Goal: Task Accomplishment & Management: Use online tool/utility

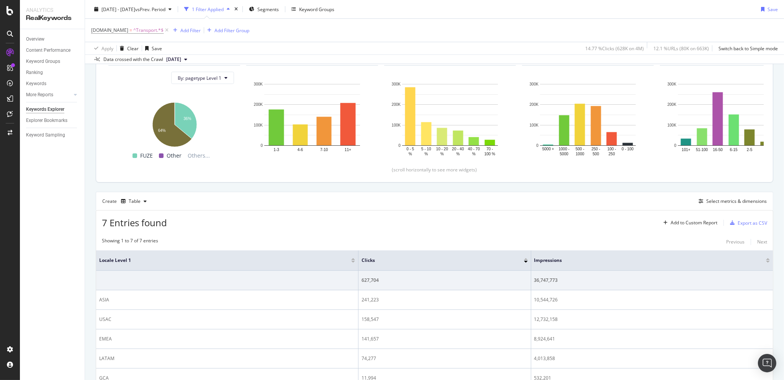
scroll to position [89, 0]
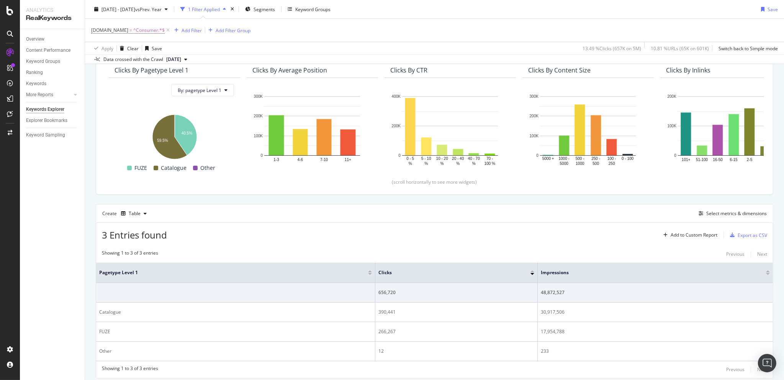
scroll to position [94, 0]
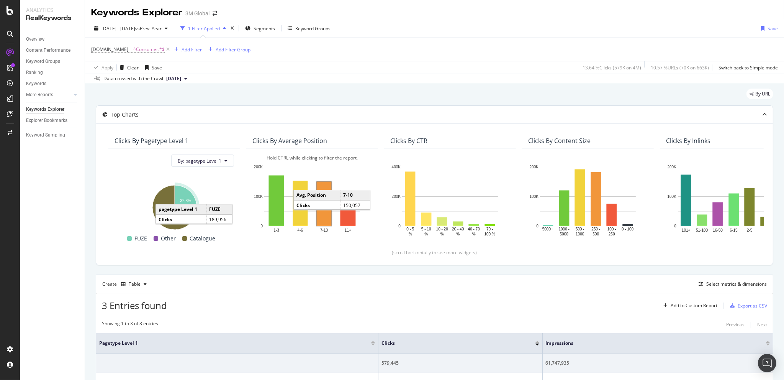
scroll to position [89, 0]
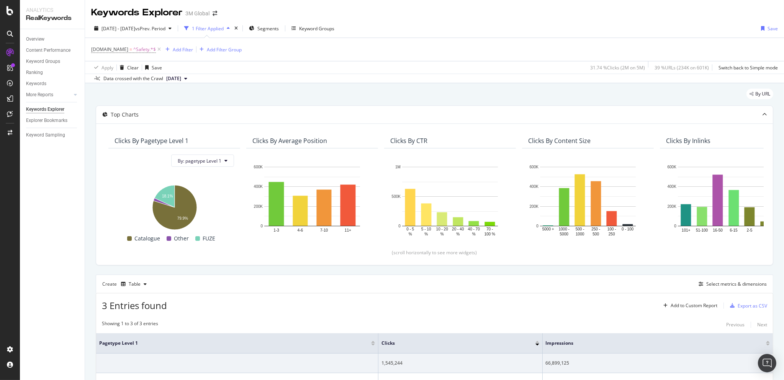
scroll to position [94, 0]
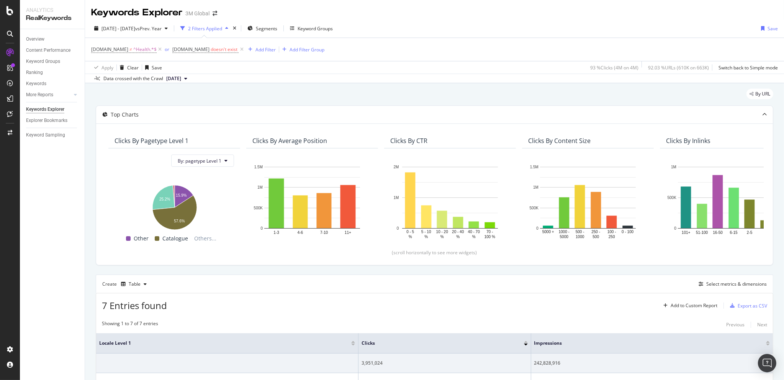
scroll to position [144, 0]
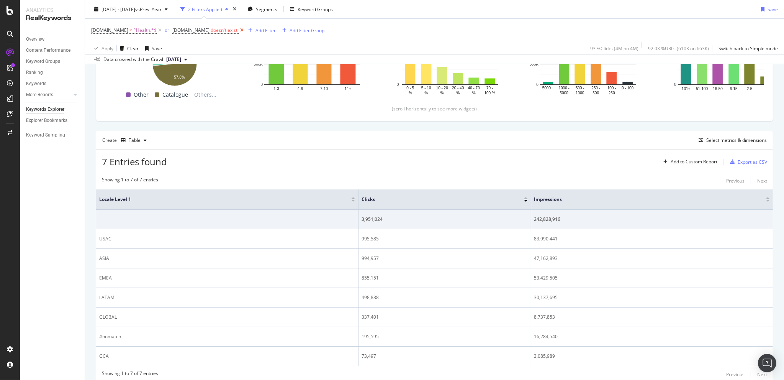
click at [239, 28] on icon at bounding box center [242, 30] width 7 height 8
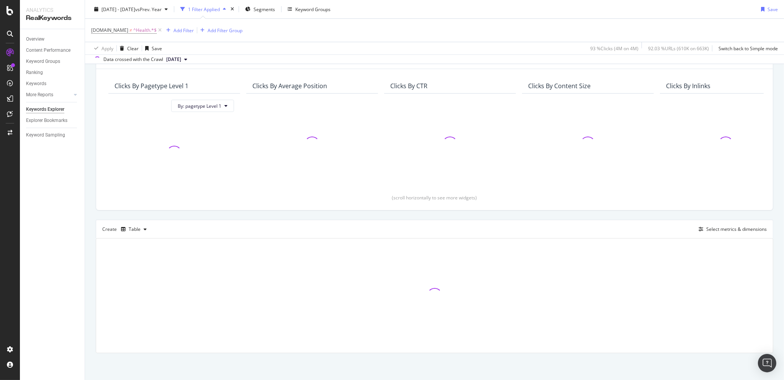
scroll to position [54, 0]
click at [158, 29] on icon at bounding box center [160, 30] width 7 height 8
click at [111, 30] on div "Add Filter" at bounding box center [112, 29] width 20 height 7
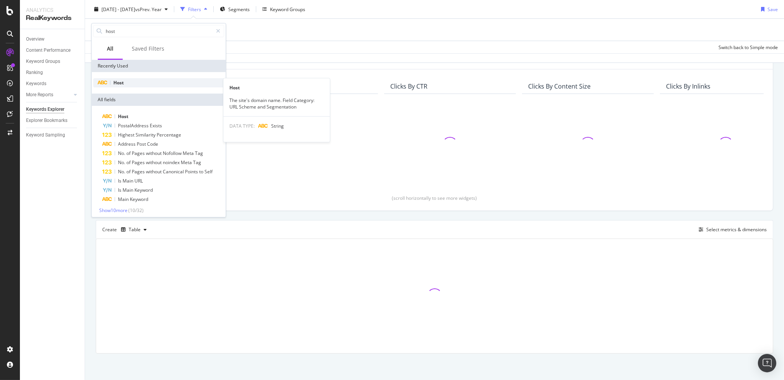
type input "host"
click at [122, 84] on span "Host" at bounding box center [118, 82] width 10 height 7
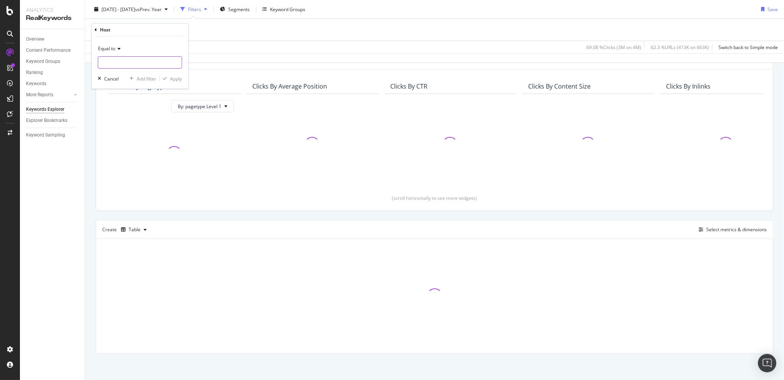
click at [118, 59] on input "text" at bounding box center [140, 62] width 84 height 12
type input "[PERSON_NAME]"
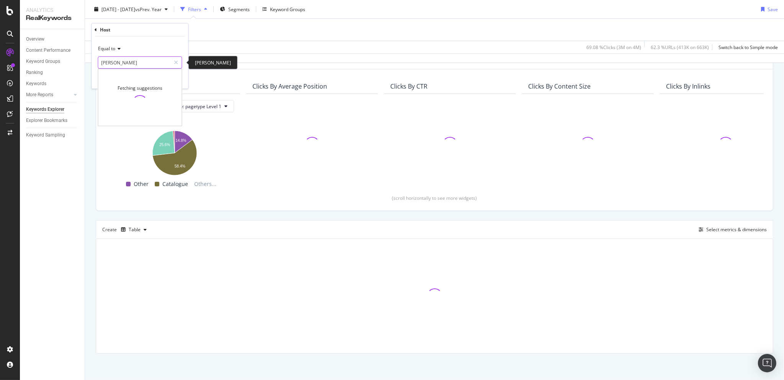
click at [124, 57] on input "[PERSON_NAME]" at bounding box center [134, 62] width 72 height 12
type input "www.[PERSON_NAME]"
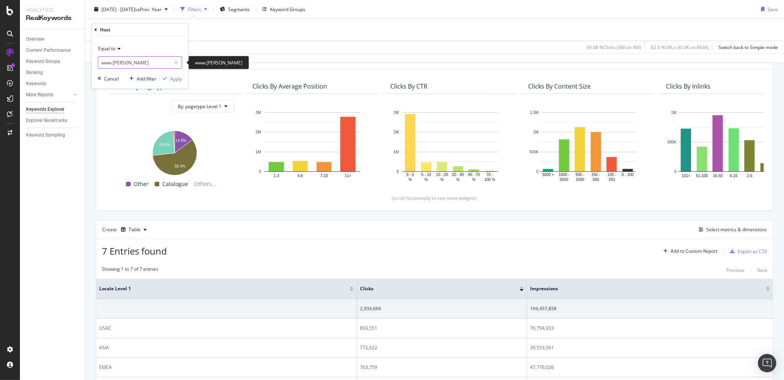
click at [131, 62] on input "www.[PERSON_NAME]" at bounding box center [134, 62] width 72 height 12
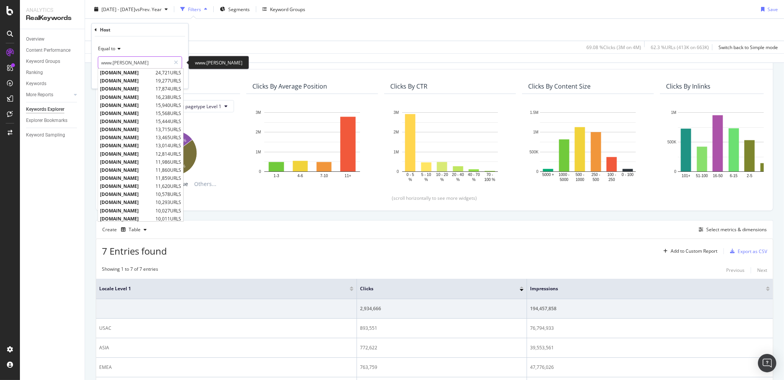
click at [132, 62] on input "www.[PERSON_NAME]" at bounding box center [134, 62] width 72 height 12
click at [138, 62] on input "www.[PERSON_NAME]" at bounding box center [134, 62] width 72 height 12
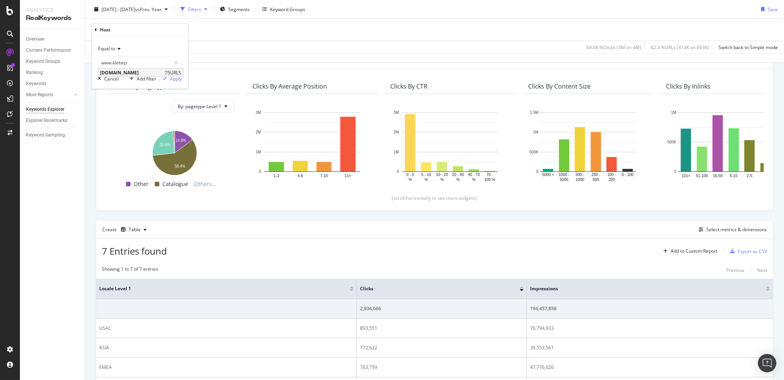
click at [134, 73] on span "[DOMAIN_NAME]" at bounding box center [131, 72] width 63 height 7
type input "[DOMAIN_NAME]"
click at [174, 75] on div "Apply" at bounding box center [176, 78] width 12 height 7
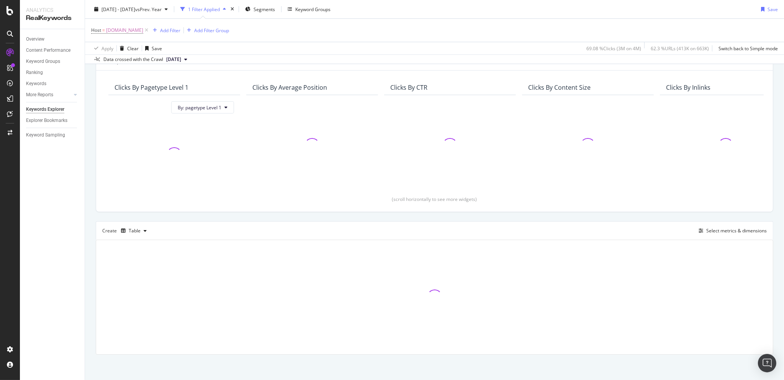
scroll to position [54, 0]
click at [38, 37] on div "Overview" at bounding box center [35, 39] width 18 height 8
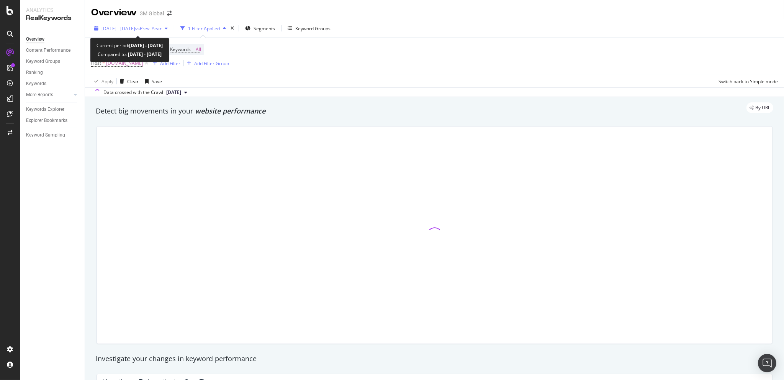
click at [121, 27] on span "[DATE] - [DATE]" at bounding box center [119, 28] width 34 height 7
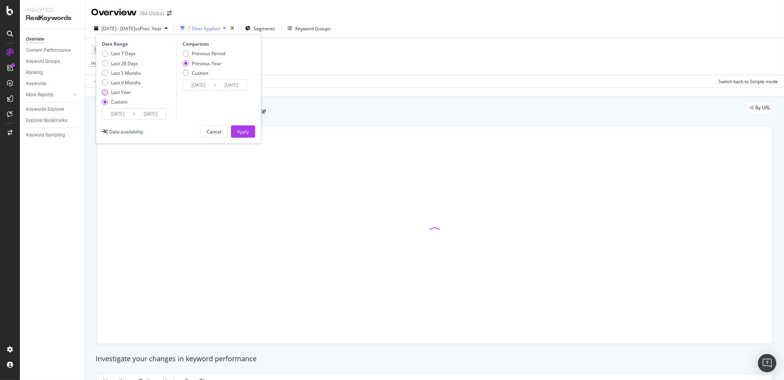
click at [118, 90] on div "Last Year" at bounding box center [121, 92] width 20 height 7
type input "[DATE]"
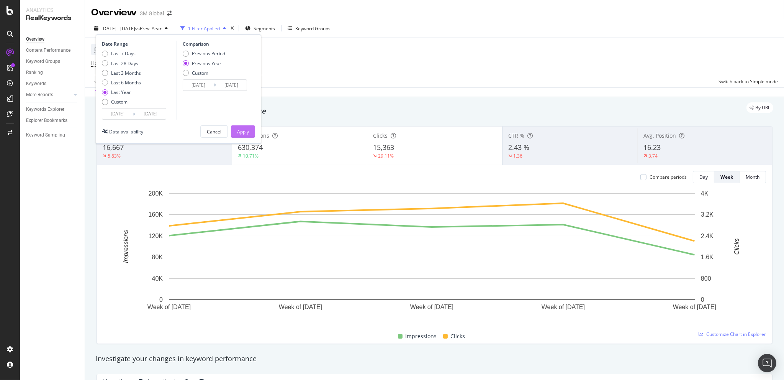
click at [246, 127] on div "Apply" at bounding box center [243, 131] width 12 height 11
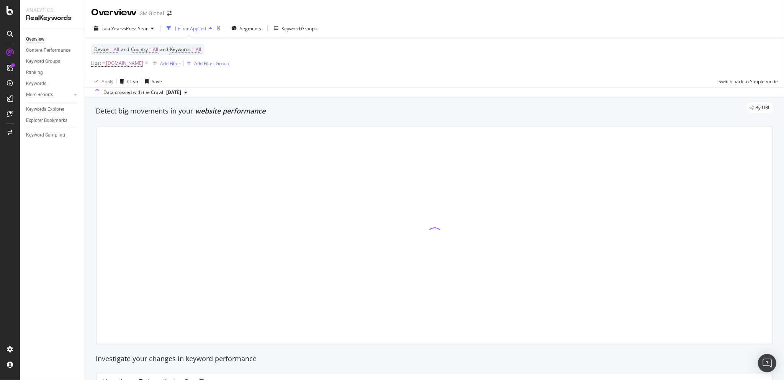
click at [380, 51] on div "Device = All and Country = All and Keywords = All Host = [DOMAIN_NAME] Add Filt…" at bounding box center [434, 56] width 687 height 37
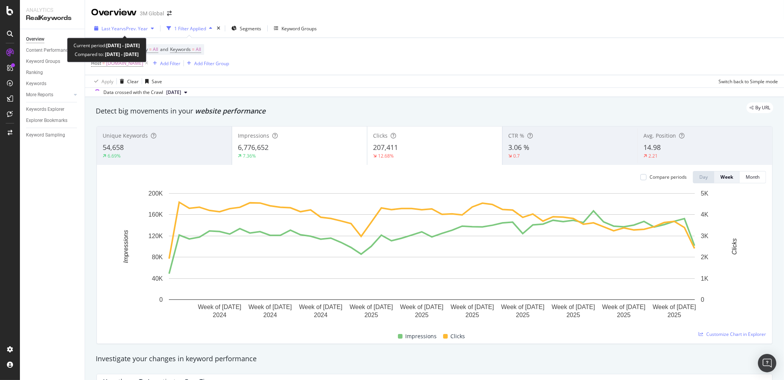
click at [128, 26] on span "vs Prev. Year" at bounding box center [134, 28] width 26 height 7
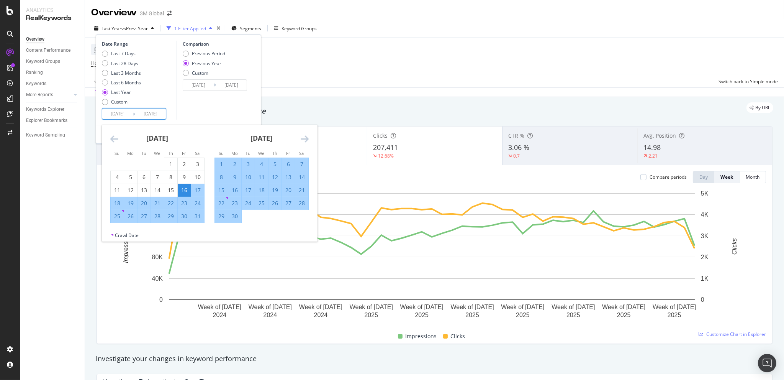
click at [117, 110] on input "[DATE]" at bounding box center [117, 113] width 31 height 11
click at [115, 137] on icon "Move backward to switch to the previous month." at bounding box center [114, 138] width 8 height 9
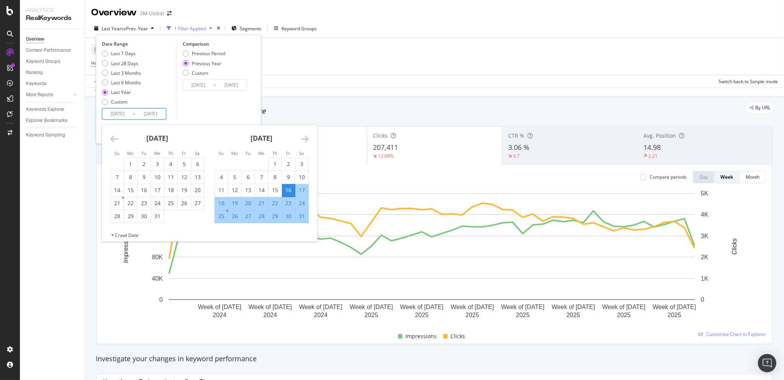
click at [115, 137] on icon "Move backward to switch to the previous month." at bounding box center [114, 138] width 8 height 9
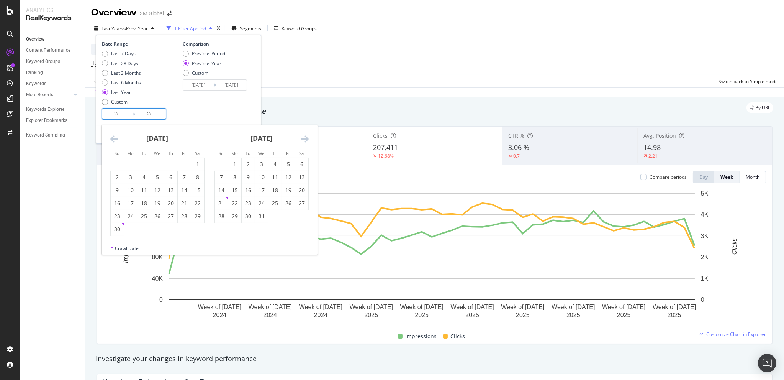
click at [115, 137] on icon "Move backward to switch to the previous month." at bounding box center [114, 138] width 8 height 9
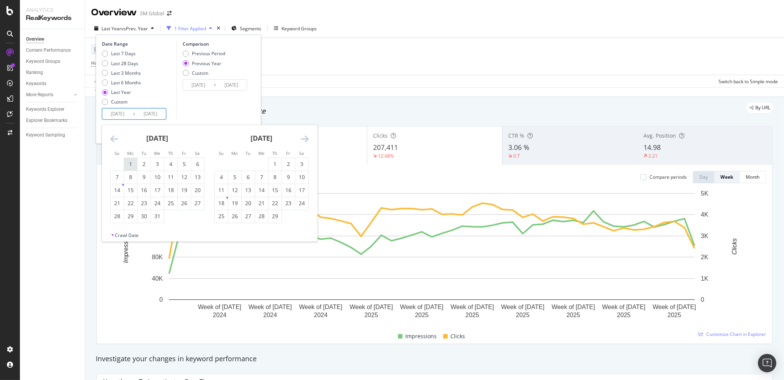
click at [129, 164] on div "1" at bounding box center [130, 164] width 13 height 8
type input "[DATE]"
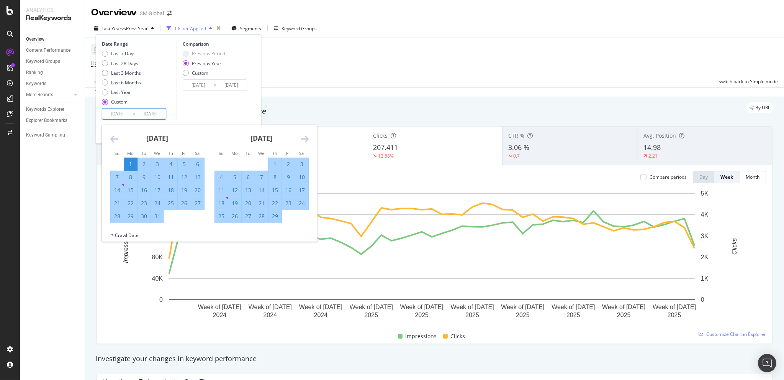
click at [159, 115] on input "[DATE]" at bounding box center [150, 113] width 31 height 11
click at [149, 100] on div "Last 7 Days Last 28 Days Last 3 Months Last 6 Months Last Year Custom" at bounding box center [138, 79] width 73 height 58
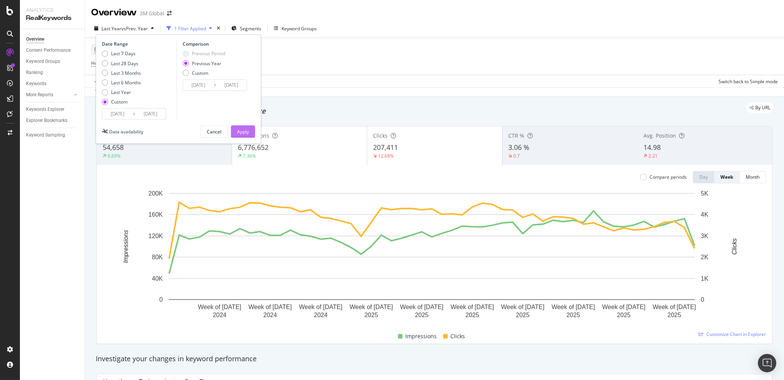
click at [240, 126] on div "Apply" at bounding box center [243, 131] width 12 height 11
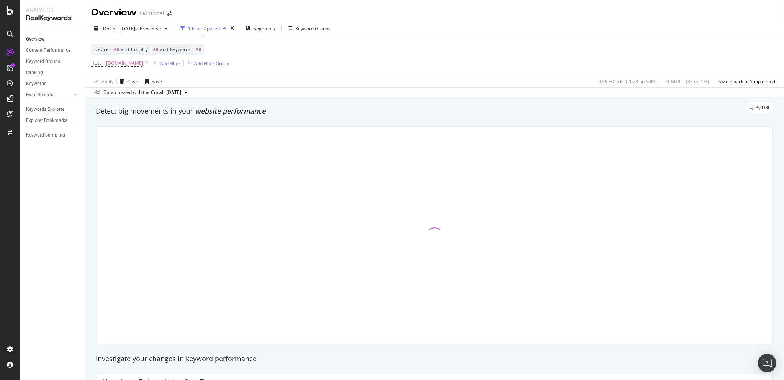
click at [335, 74] on div "Device = All and Country = All and Keywords = All Host = [DOMAIN_NAME] Add Filt…" at bounding box center [434, 56] width 687 height 37
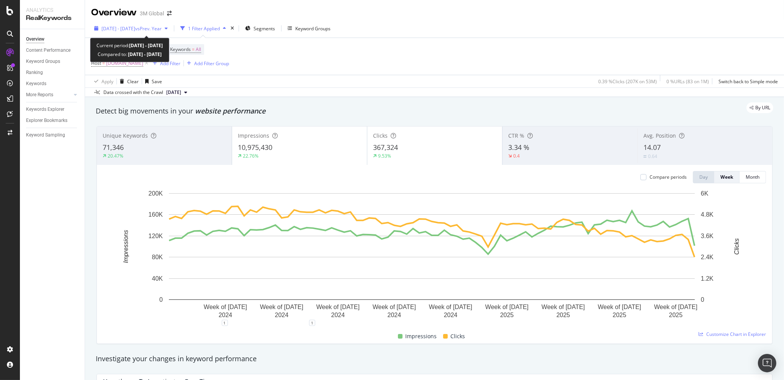
click at [135, 28] on span "[DATE] - [DATE]" at bounding box center [119, 28] width 34 height 7
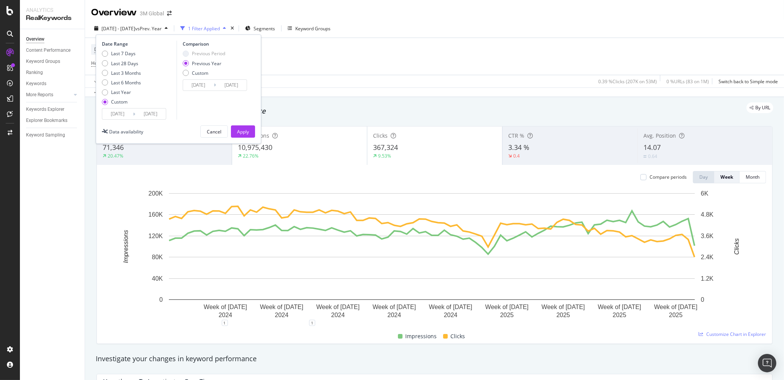
click at [148, 113] on input "[DATE]" at bounding box center [150, 113] width 31 height 11
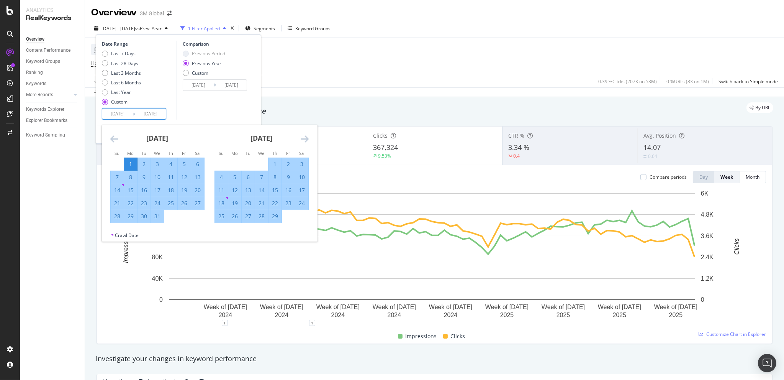
click at [130, 162] on div "1" at bounding box center [130, 164] width 13 height 8
type input "[DATE]"
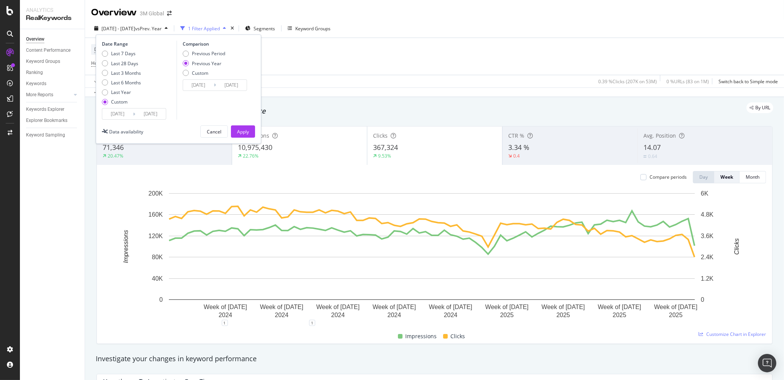
click at [122, 108] on div "[DATE] Navigate forward to interact with the calendar and select a date. Press …" at bounding box center [134, 113] width 64 height 11
click at [121, 112] on input "[DATE]" at bounding box center [117, 113] width 31 height 11
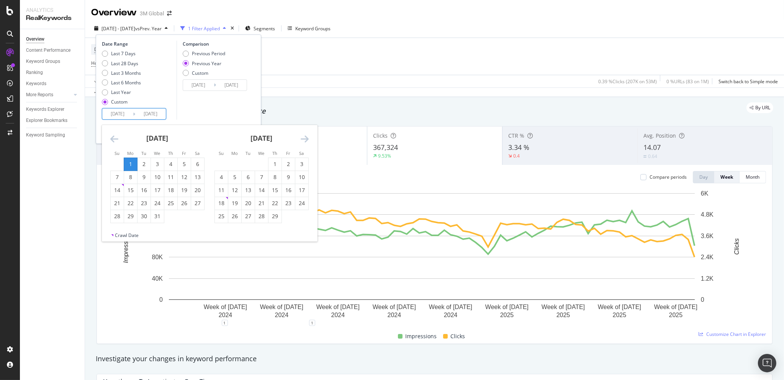
click at [129, 160] on div "1" at bounding box center [130, 164] width 13 height 8
click at [305, 138] on icon "Move forward to switch to the next month." at bounding box center [305, 138] width 8 height 9
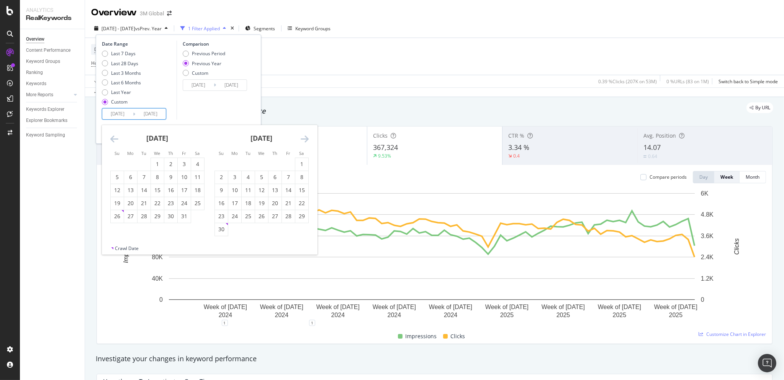
click at [305, 138] on icon "Move forward to switch to the next month." at bounding box center [305, 138] width 8 height 9
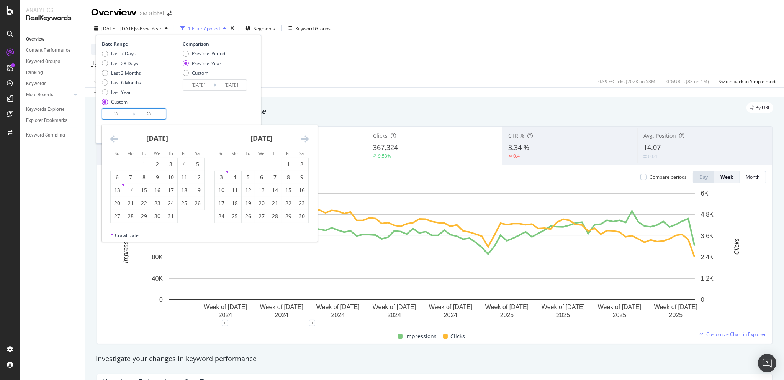
click at [305, 138] on icon "Move forward to switch to the next month." at bounding box center [305, 138] width 8 height 9
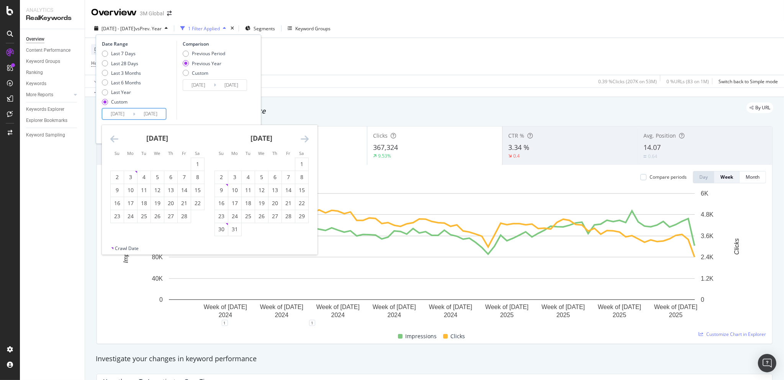
click at [305, 138] on icon "Move forward to switch to the next month." at bounding box center [305, 138] width 8 height 9
click at [169, 218] on div "31" at bounding box center [170, 216] width 13 height 8
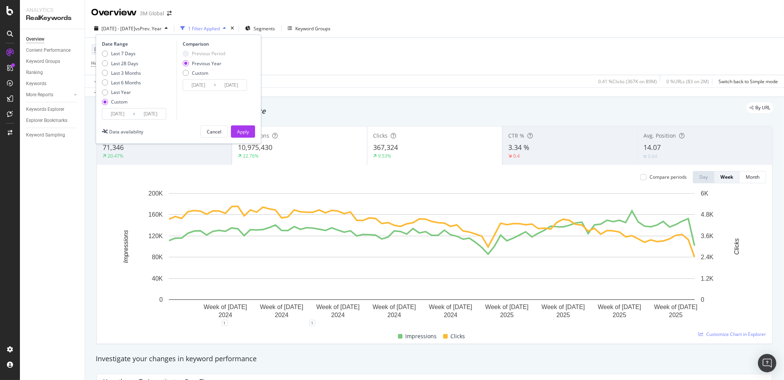
type input "[DATE]"
click at [246, 130] on div "Apply" at bounding box center [243, 131] width 12 height 7
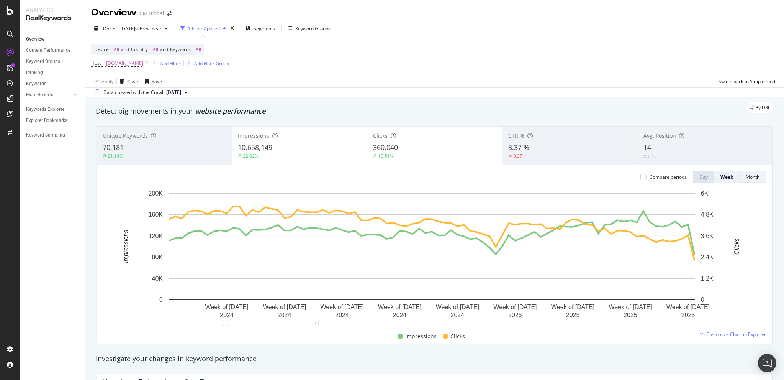
click at [749, 173] on div "Month" at bounding box center [753, 177] width 14 height 11
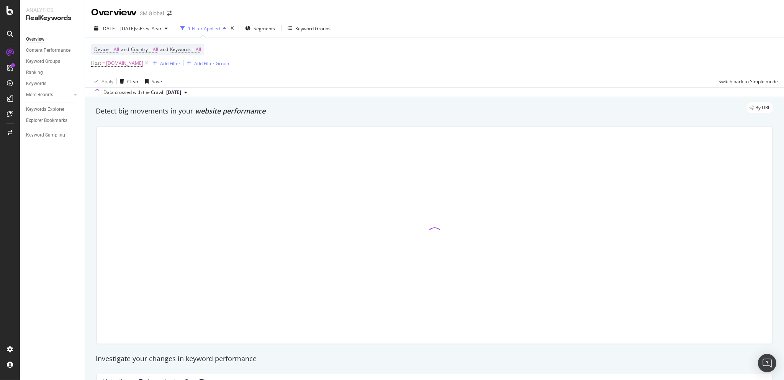
click at [392, 53] on div "Device = All and Country = All and Keywords = All Host = [DOMAIN_NAME] Add Filt…" at bounding box center [434, 56] width 687 height 37
click at [407, 49] on div "Device = All and Country = All and Keywords = All Host = [DOMAIN_NAME] Add Filt…" at bounding box center [434, 56] width 687 height 37
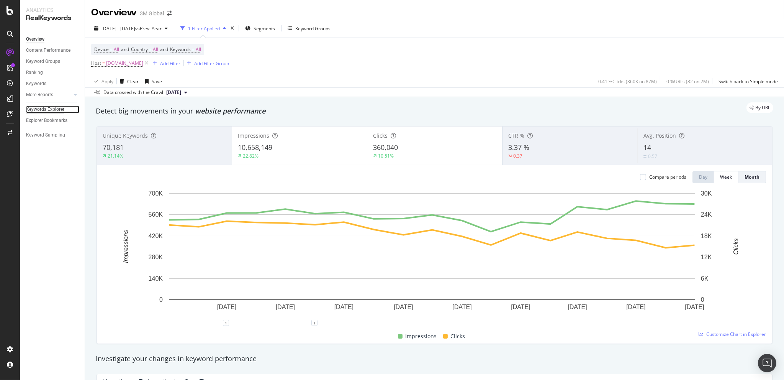
click at [36, 107] on div "Keywords Explorer" at bounding box center [45, 109] width 38 height 8
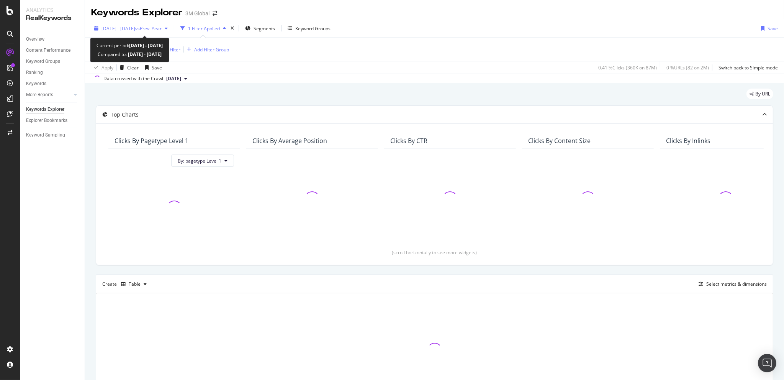
click at [130, 24] on div "[DATE] - [DATE] vs Prev. Year" at bounding box center [131, 28] width 80 height 11
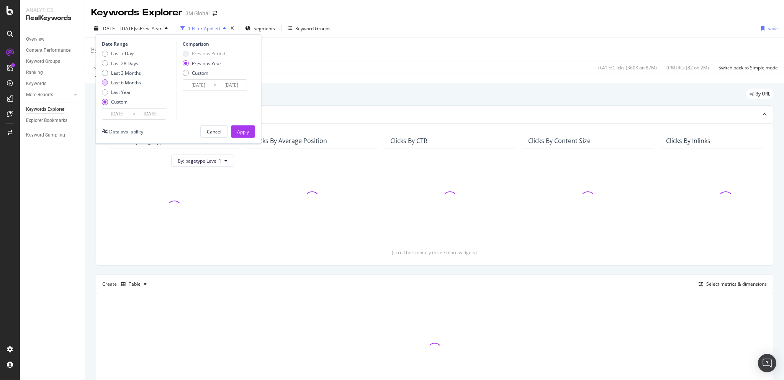
click at [121, 81] on div "Last 6 Months" at bounding box center [126, 82] width 30 height 7
type input "[DATE]"
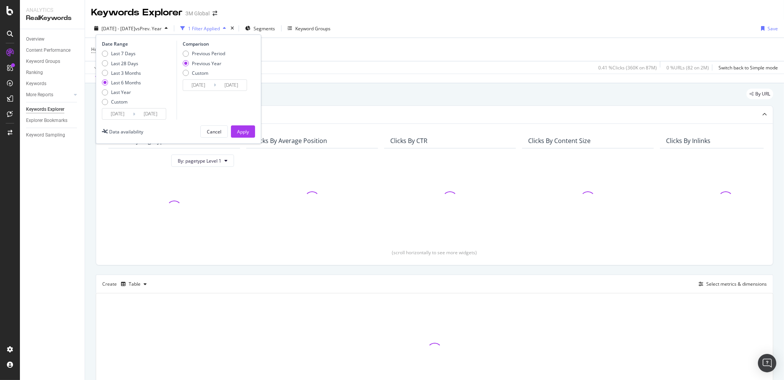
click at [120, 112] on input "[DATE]" at bounding box center [117, 113] width 31 height 11
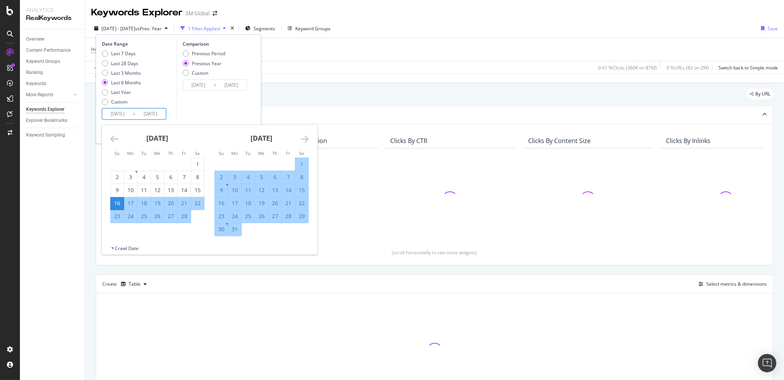
click at [114, 137] on icon "Move backward to switch to the previous month." at bounding box center [114, 138] width 8 height 9
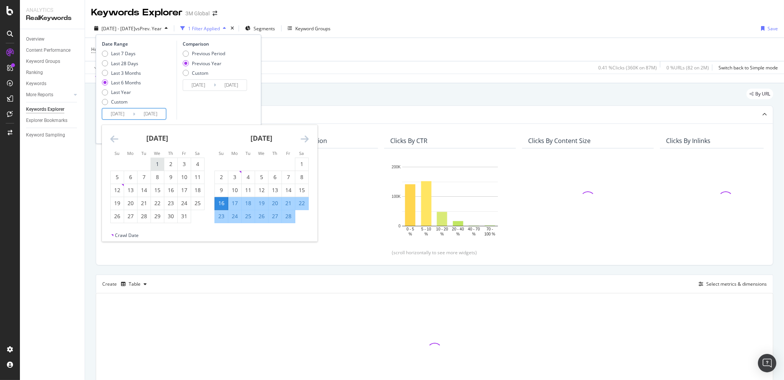
click at [159, 159] on div "1" at bounding box center [157, 164] width 13 height 13
type input "[DATE]"
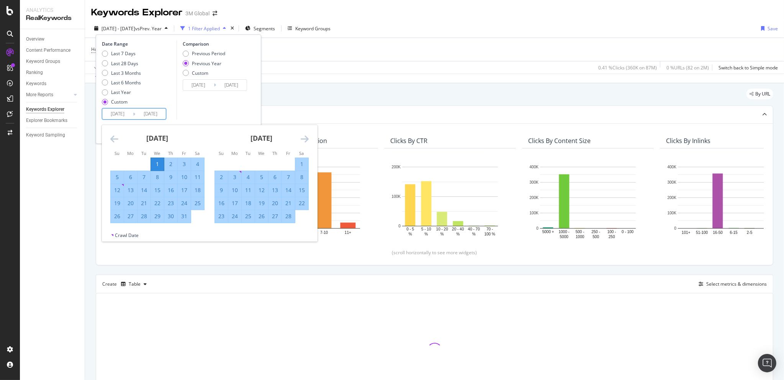
click at [305, 134] on icon "Move forward to switch to the next month." at bounding box center [305, 138] width 8 height 9
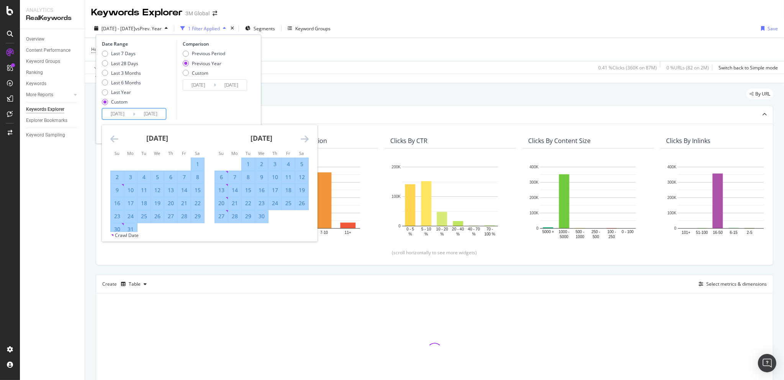
click at [305, 134] on icon "Move forward to switch to the next month." at bounding box center [305, 138] width 8 height 9
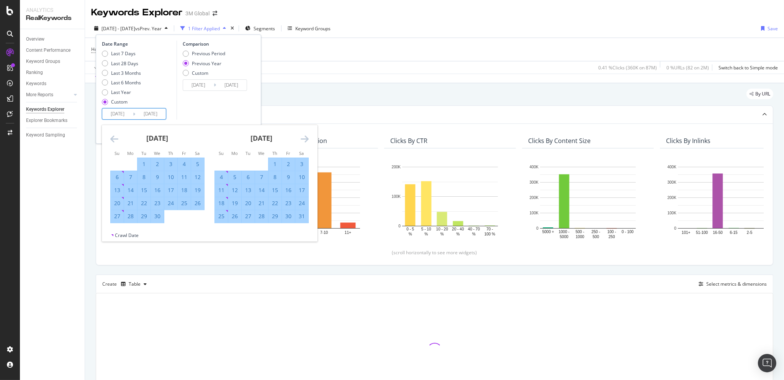
click at [305, 134] on icon "Move forward to switch to the next month." at bounding box center [305, 138] width 8 height 9
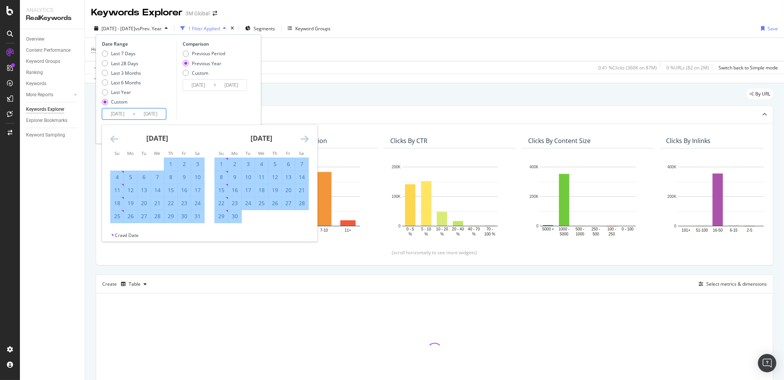
click at [237, 216] on div "30" at bounding box center [234, 216] width 13 height 8
type input "[DATE]"
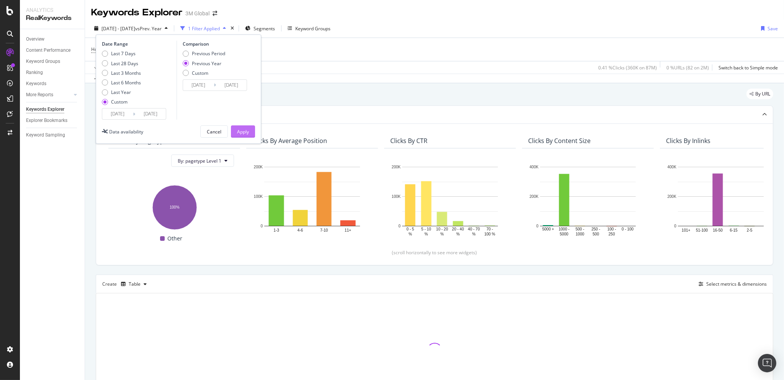
click at [243, 130] on div "Apply" at bounding box center [243, 131] width 12 height 7
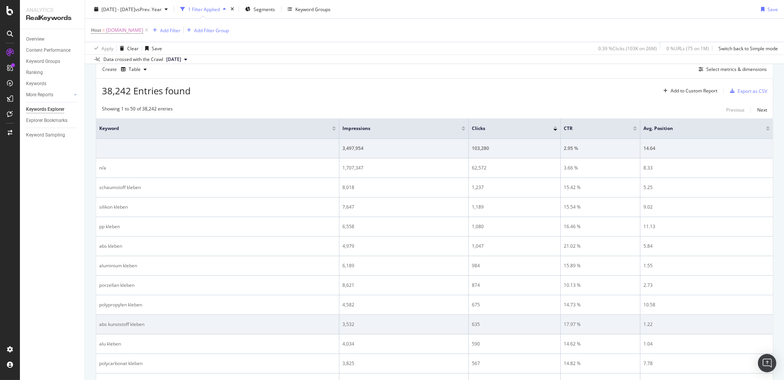
scroll to position [205, 0]
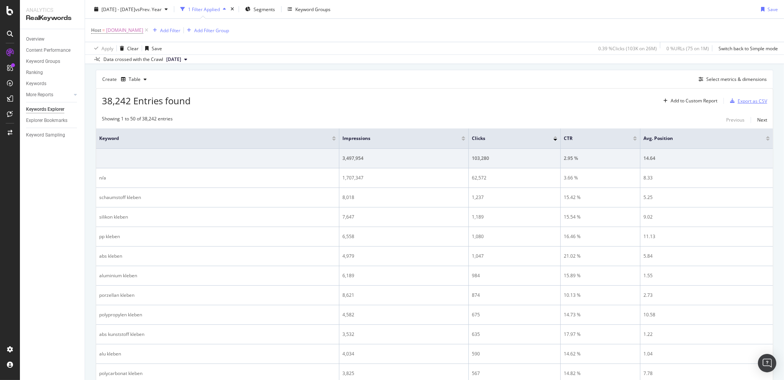
click at [741, 99] on div "Export as CSV" at bounding box center [752, 101] width 29 height 7
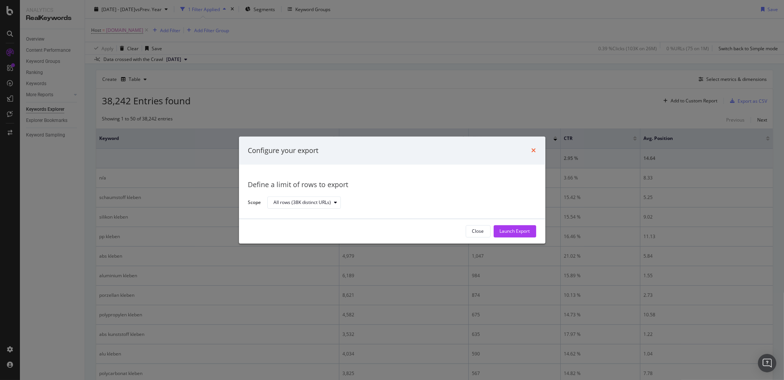
click at [533, 149] on icon "times" at bounding box center [534, 150] width 5 height 6
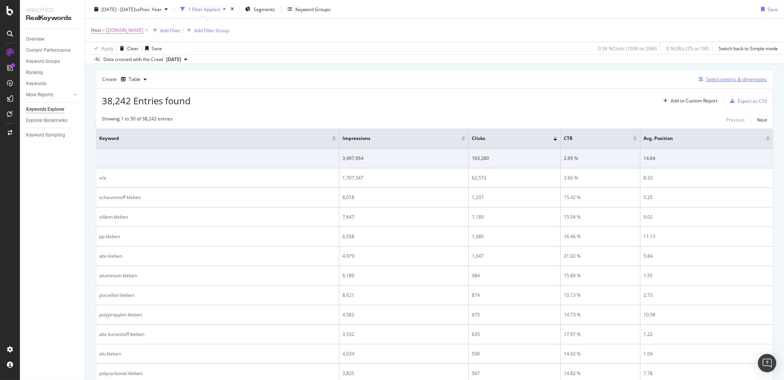
click at [710, 80] on div "Select metrics & dimensions" at bounding box center [736, 79] width 61 height 7
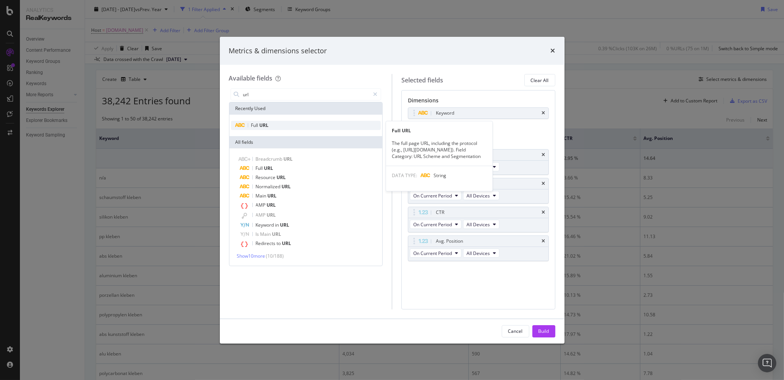
type input "url"
click at [298, 127] on div "Full URL" at bounding box center [306, 125] width 150 height 9
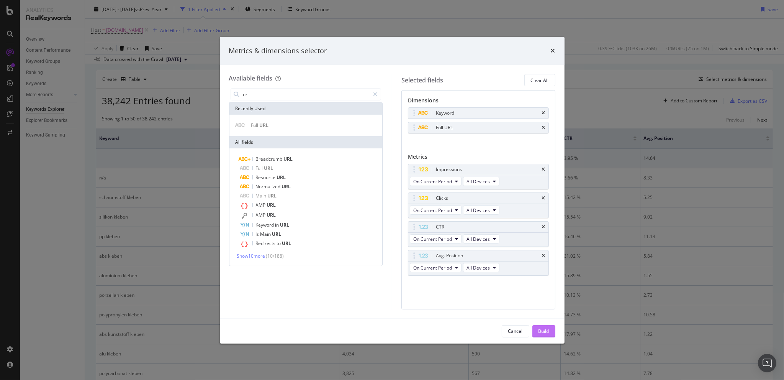
click at [546, 331] on div "Build" at bounding box center [544, 331] width 11 height 7
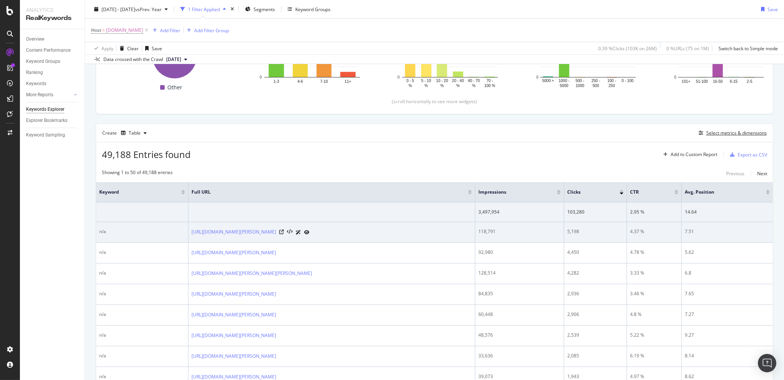
scroll to position [179, 0]
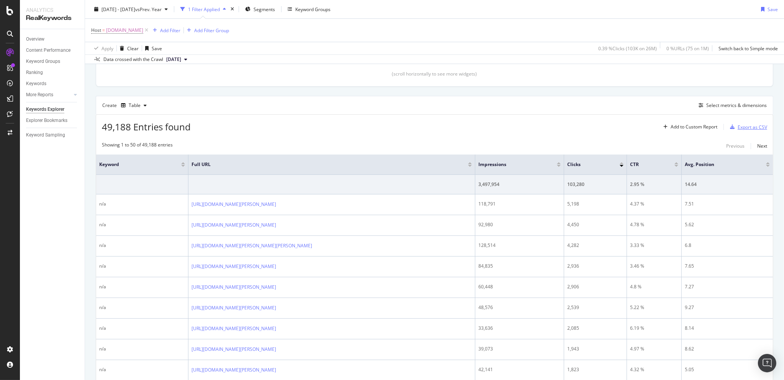
click at [742, 125] on div "Export as CSV" at bounding box center [752, 127] width 29 height 7
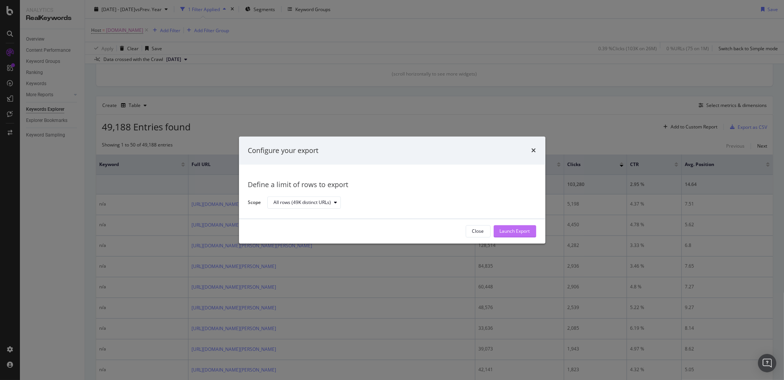
click at [516, 229] on div "Launch Export" at bounding box center [515, 231] width 30 height 7
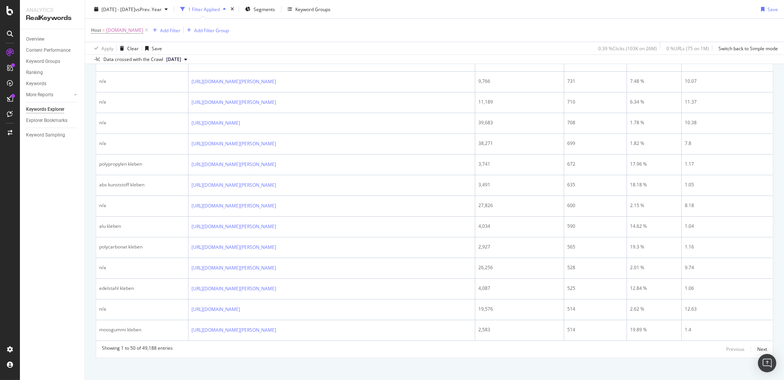
scroll to position [0, 0]
